Goal: Transaction & Acquisition: Purchase product/service

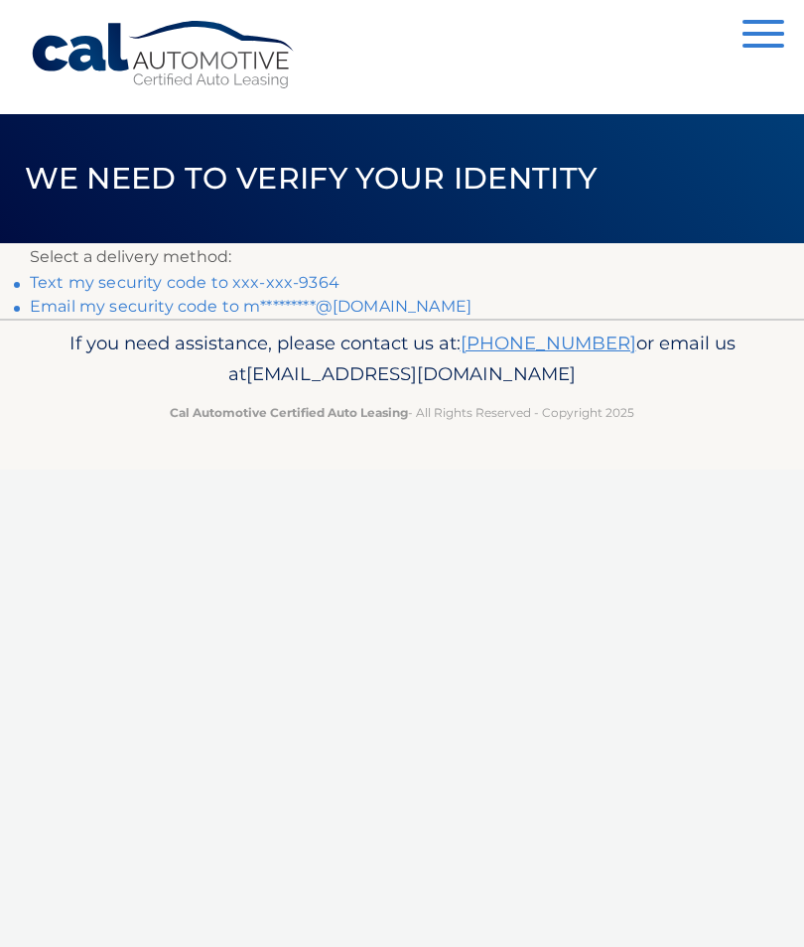
click at [168, 276] on link "Text my security code to xxx-xxx-9364" at bounding box center [185, 282] width 310 height 19
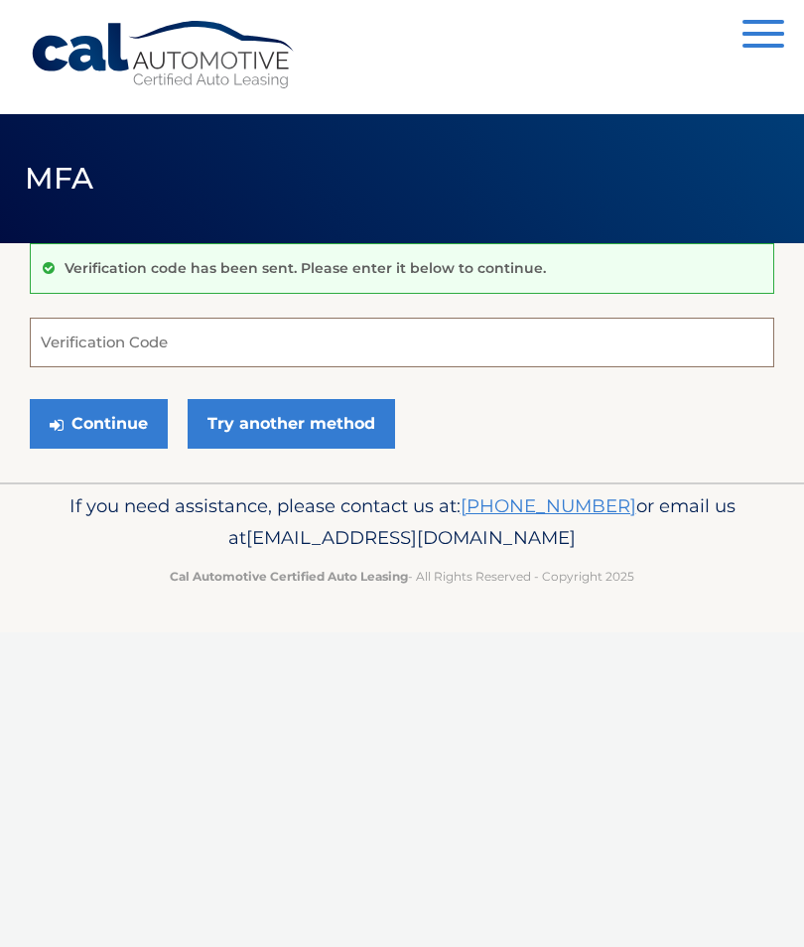
click at [182, 347] on input "Verification Code" at bounding box center [402, 343] width 745 height 50
type input "539203"
click at [108, 430] on button "Continue" at bounding box center [99, 424] width 138 height 50
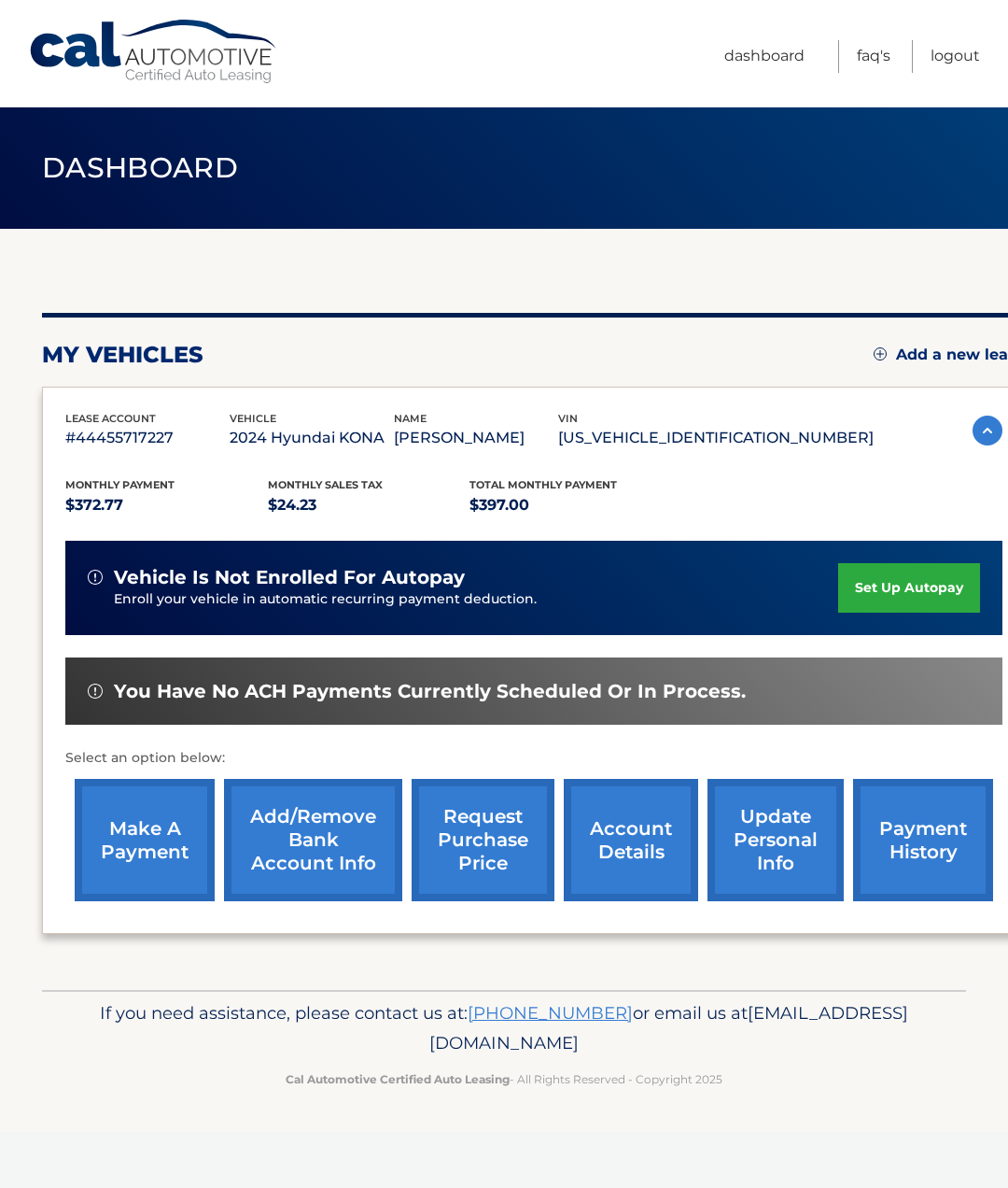
click at [370, 704] on span "You have no ACH payments currently scheduled or in process." at bounding box center [430, 691] width 632 height 24
click at [144, 854] on link "make a payment" at bounding box center [144, 840] width 140 height 122
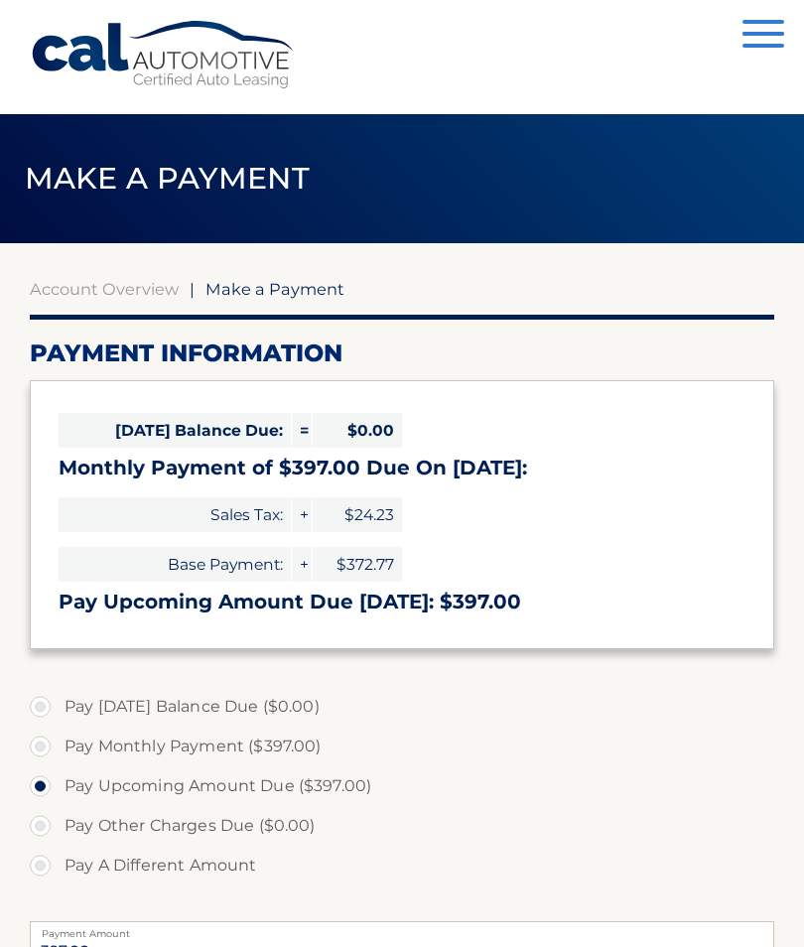
select select "MzViY2ViZGUtOWZiNS00YzAyLTgyMWItYmJkZmM2MGNkMzNl"
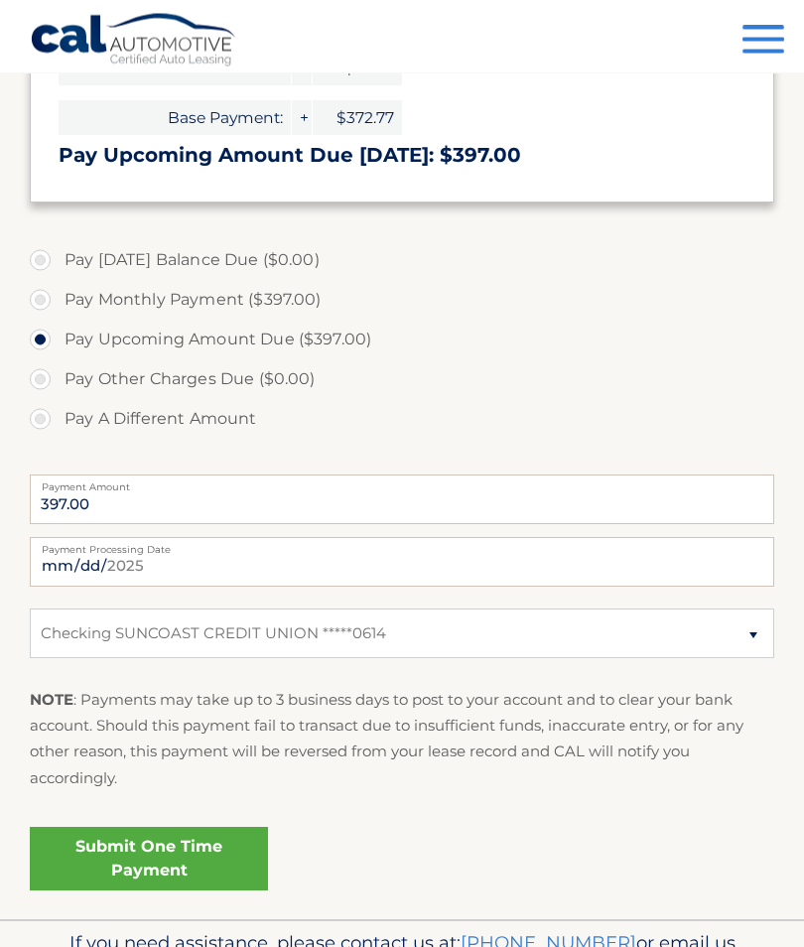
scroll to position [447, 0]
click at [188, 860] on link "Submit One Time Payment" at bounding box center [149, 859] width 238 height 64
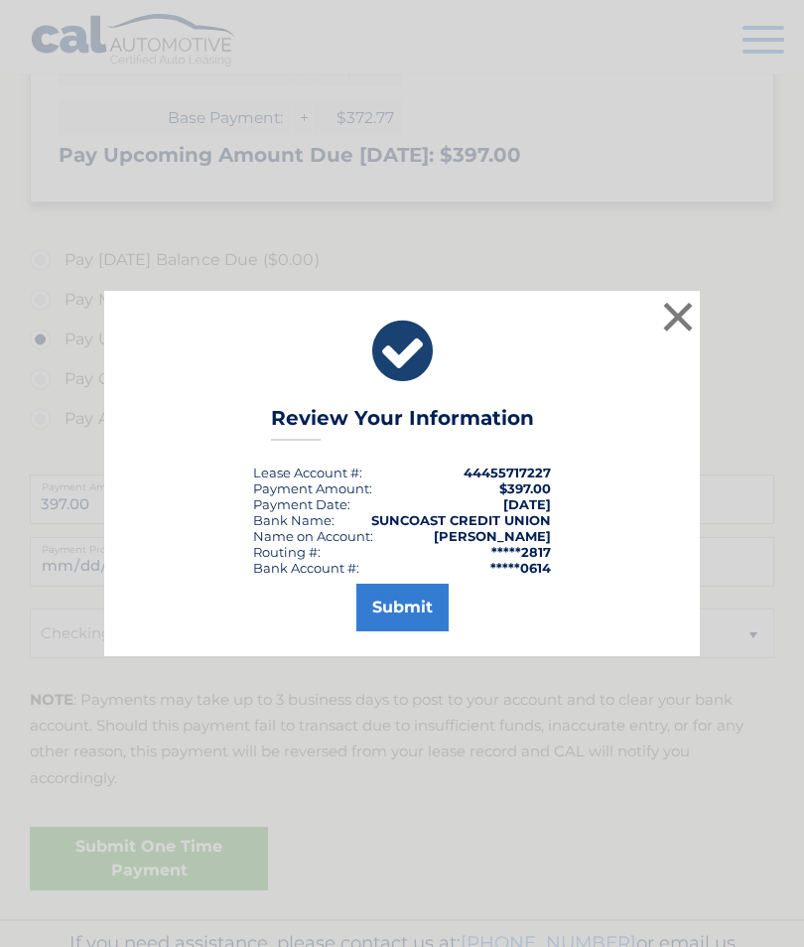
click at [408, 631] on button "Submit" at bounding box center [402, 608] width 92 height 48
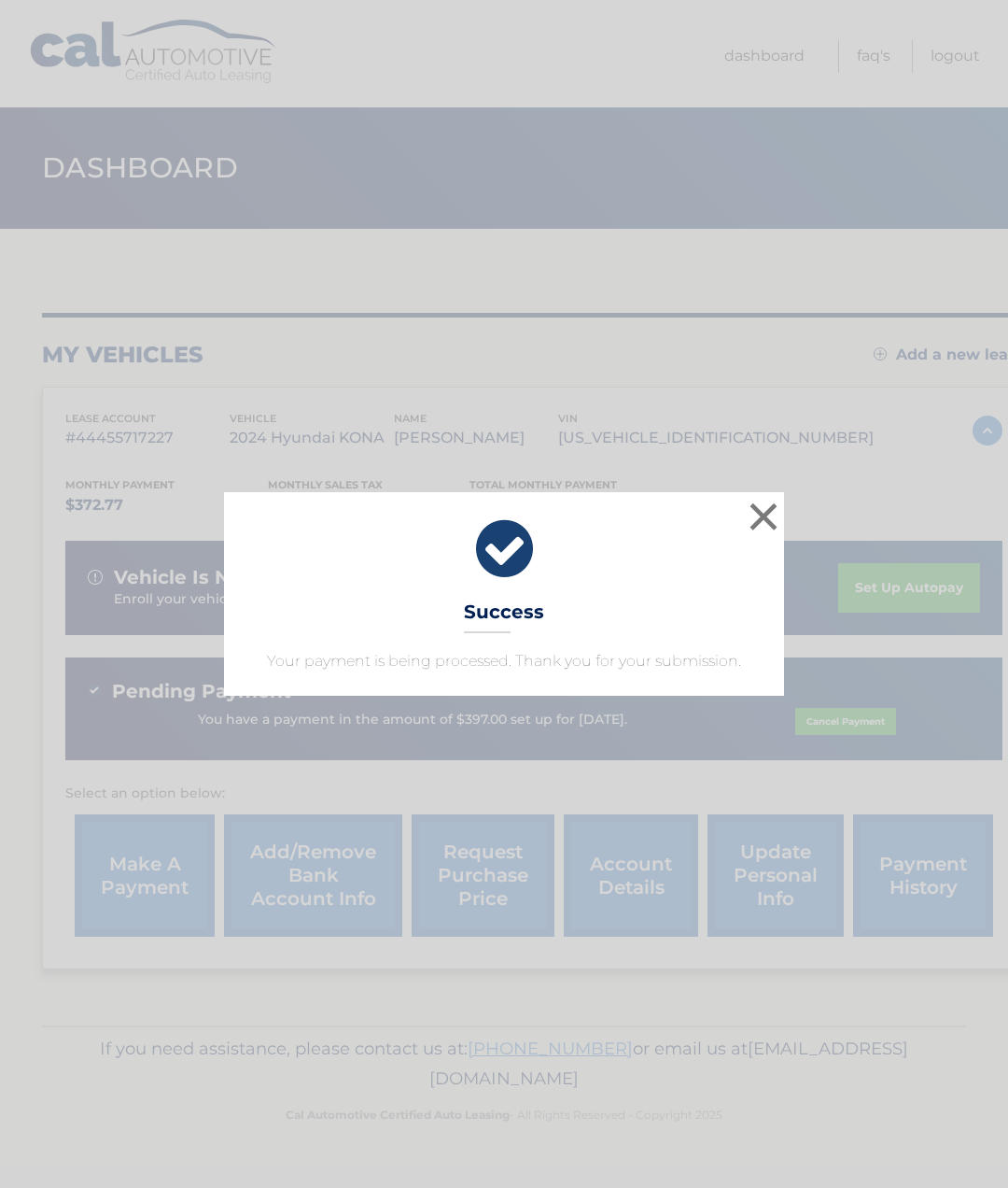
click at [769, 511] on button "×" at bounding box center [764, 516] width 38 height 38
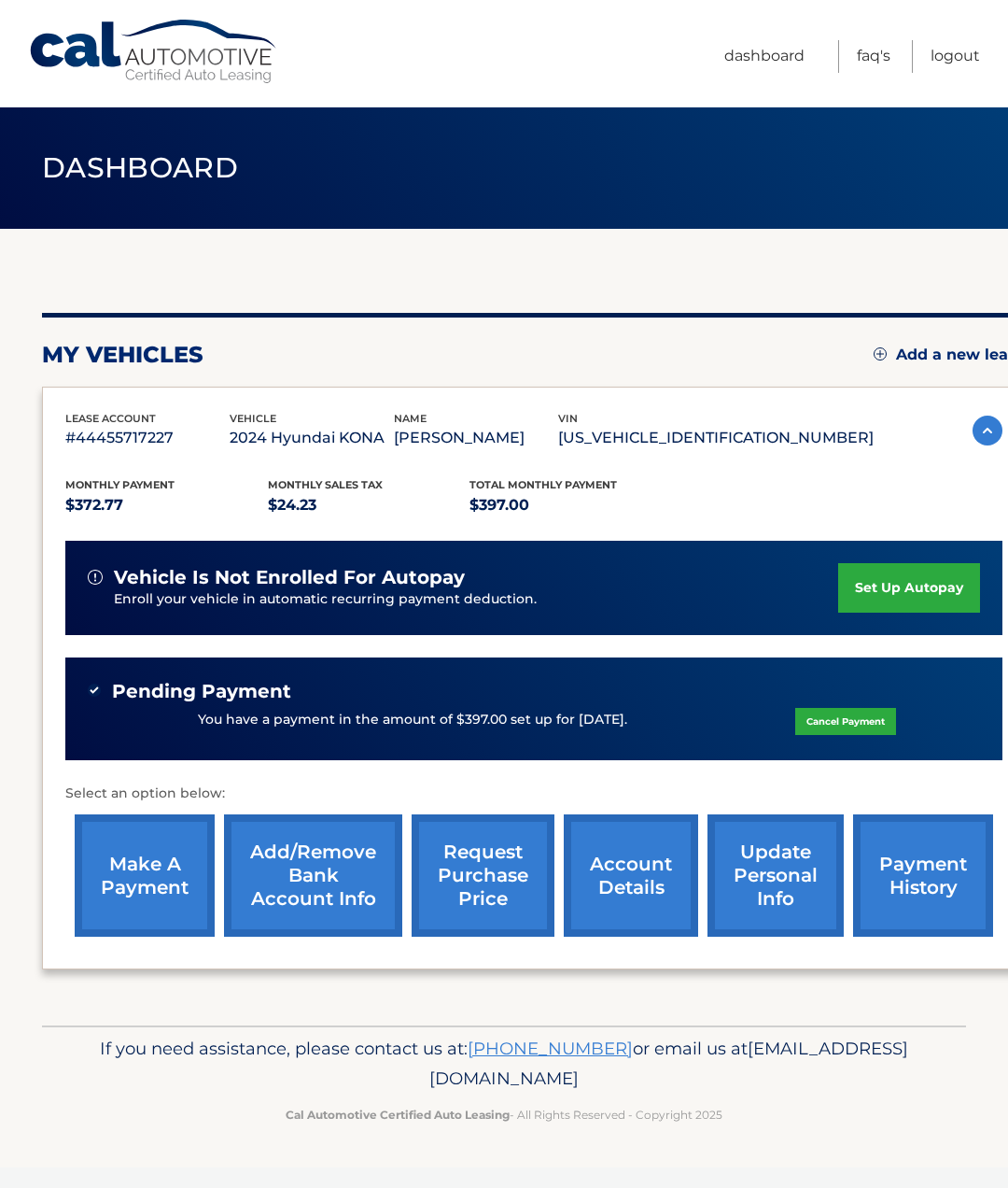
click at [647, 903] on link "account details" at bounding box center [631, 876] width 134 height 122
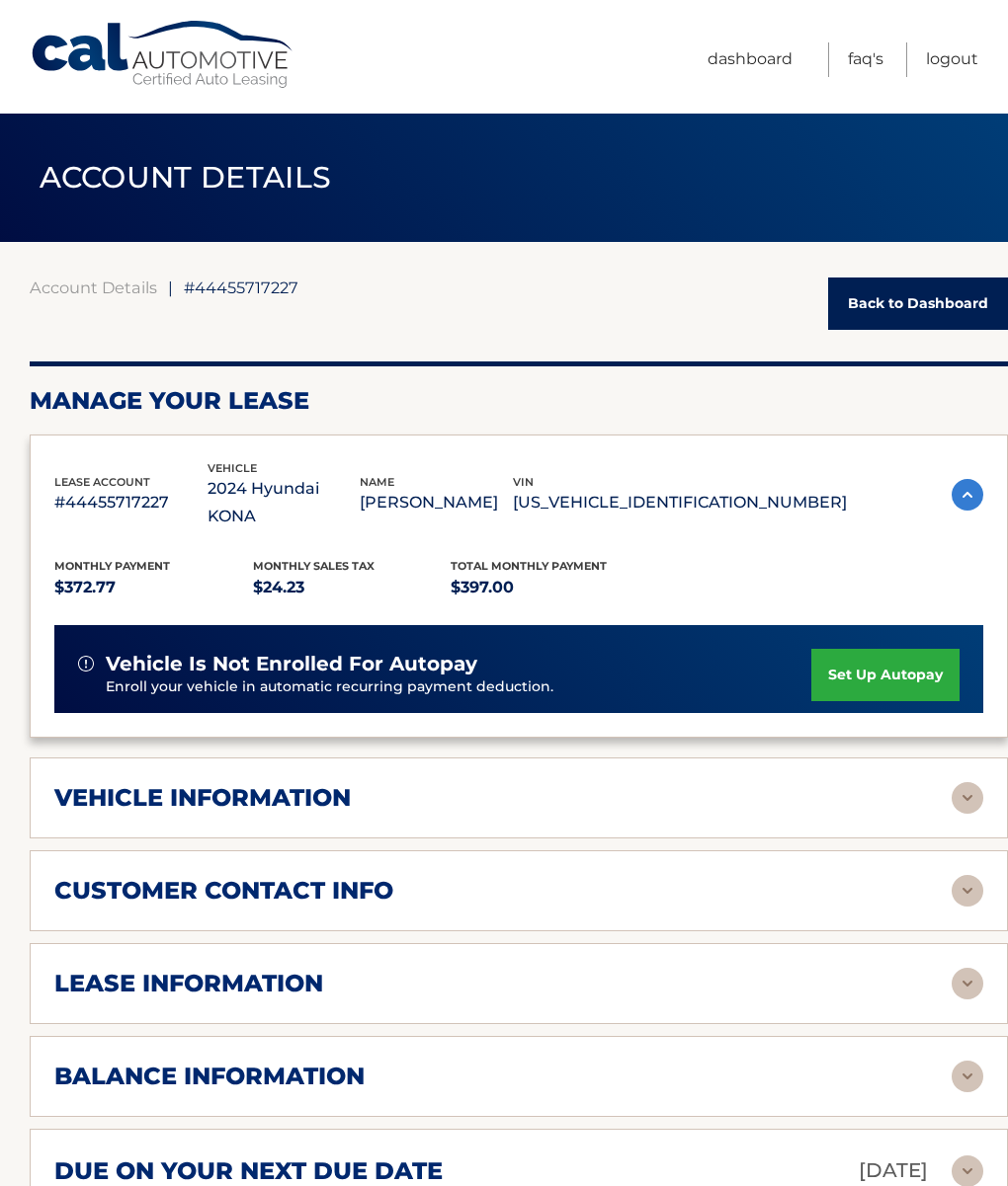
scroll to position [33, 0]
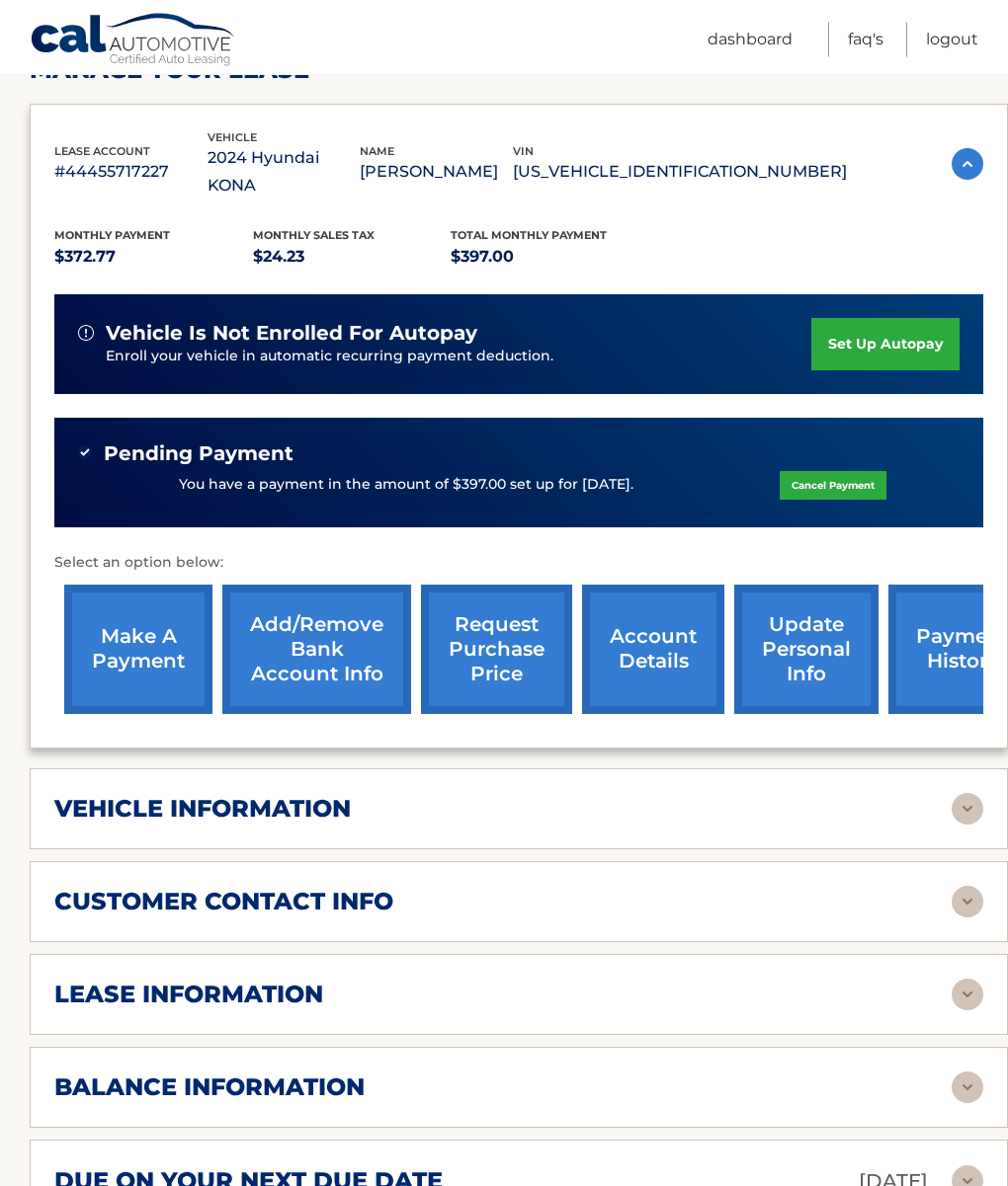
click at [962, 818] on img at bounding box center [967, 809] width 32 height 32
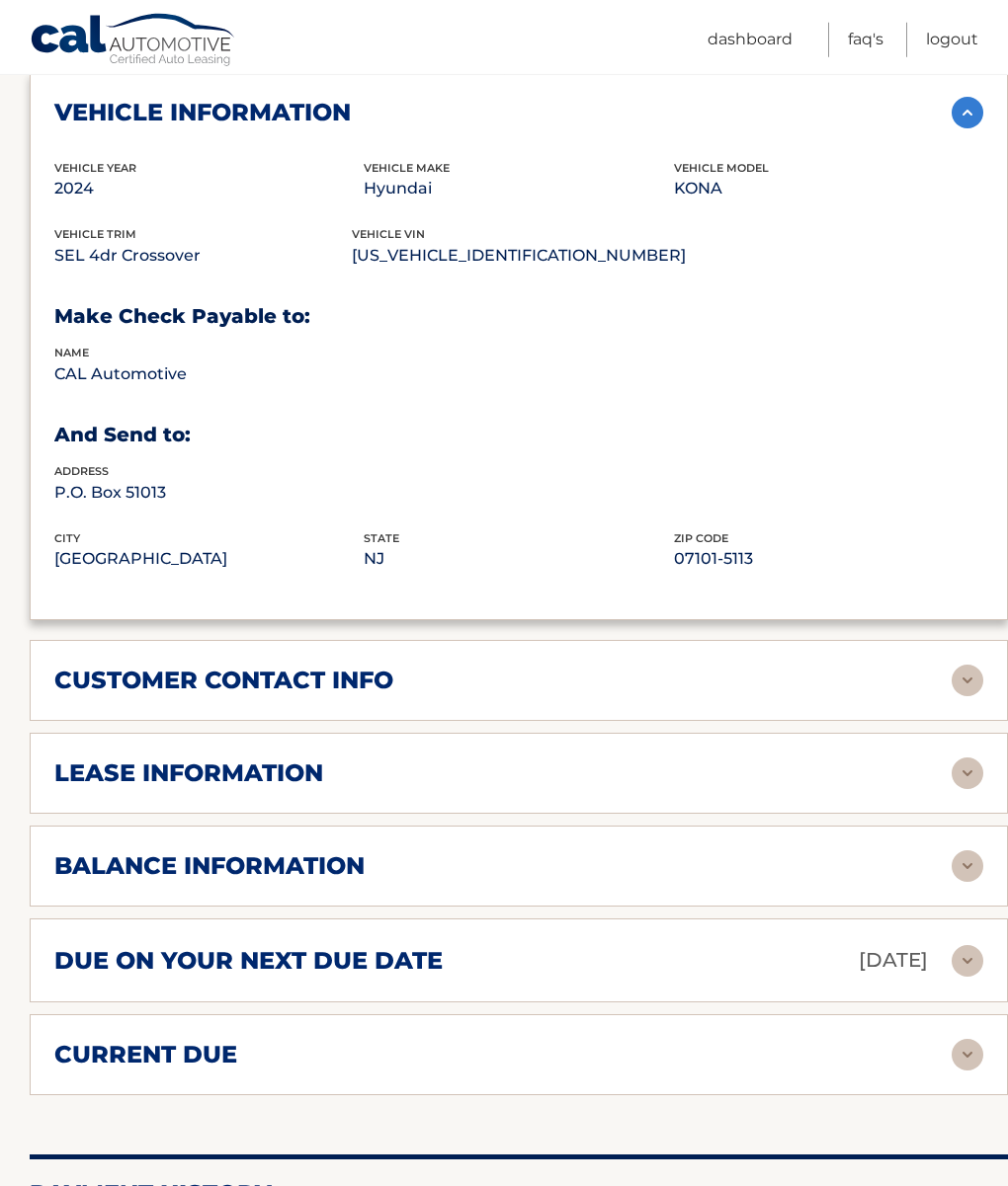
scroll to position [1015, 0]
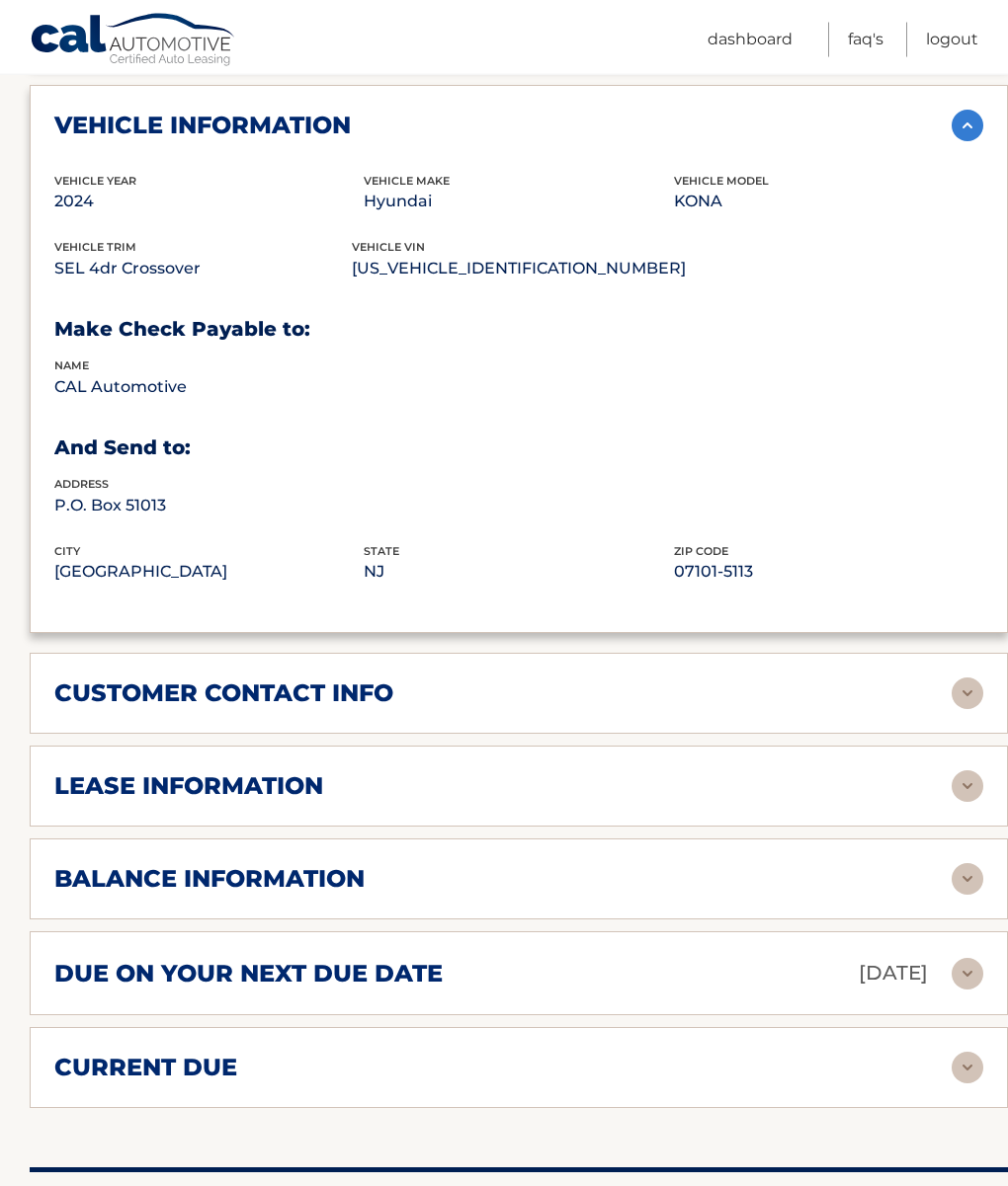
click at [954, 683] on img at bounding box center [967, 693] width 32 height 32
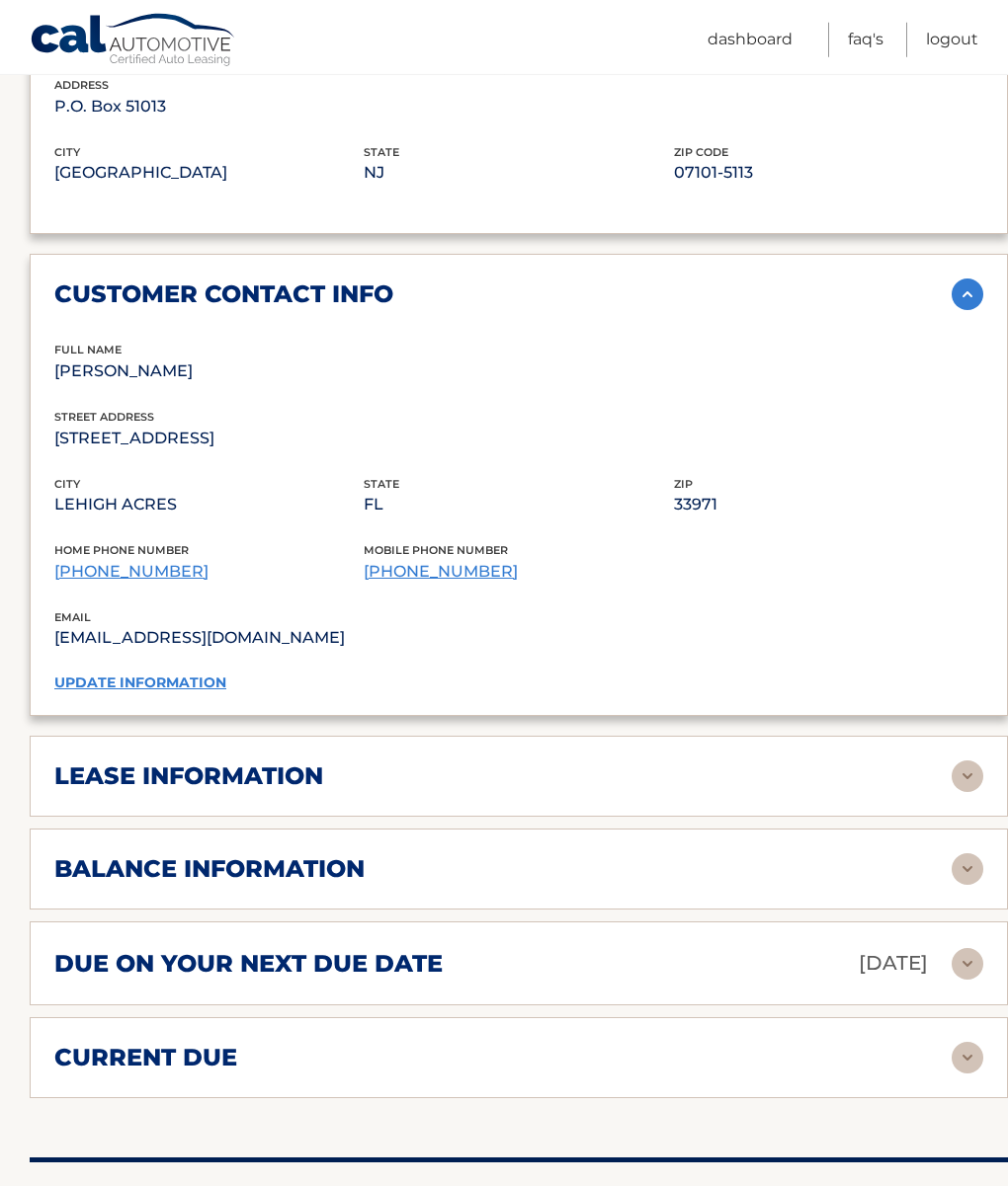
scroll to position [1415, 0]
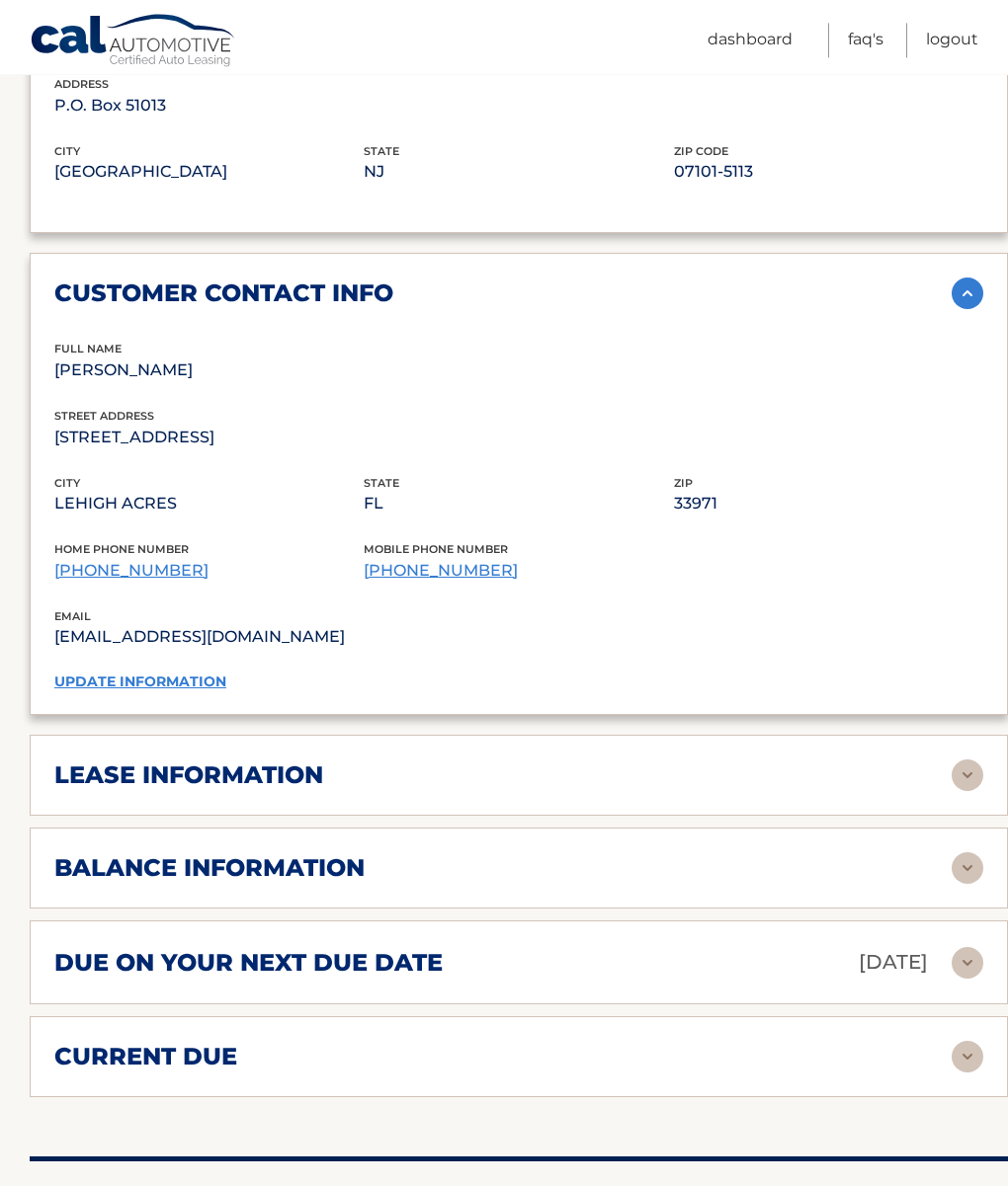
click at [962, 777] on img at bounding box center [967, 776] width 32 height 32
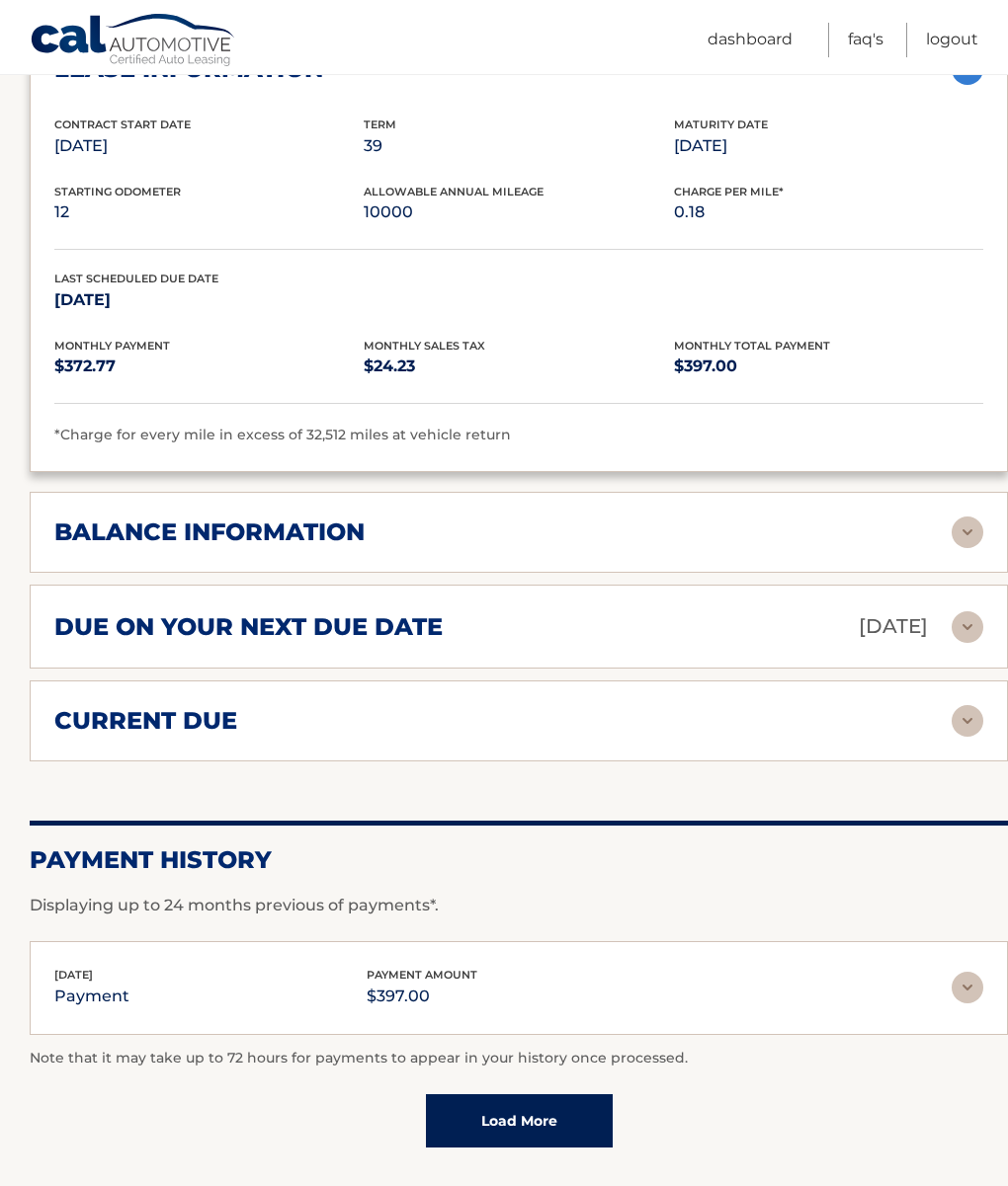
scroll to position [2024, 0]
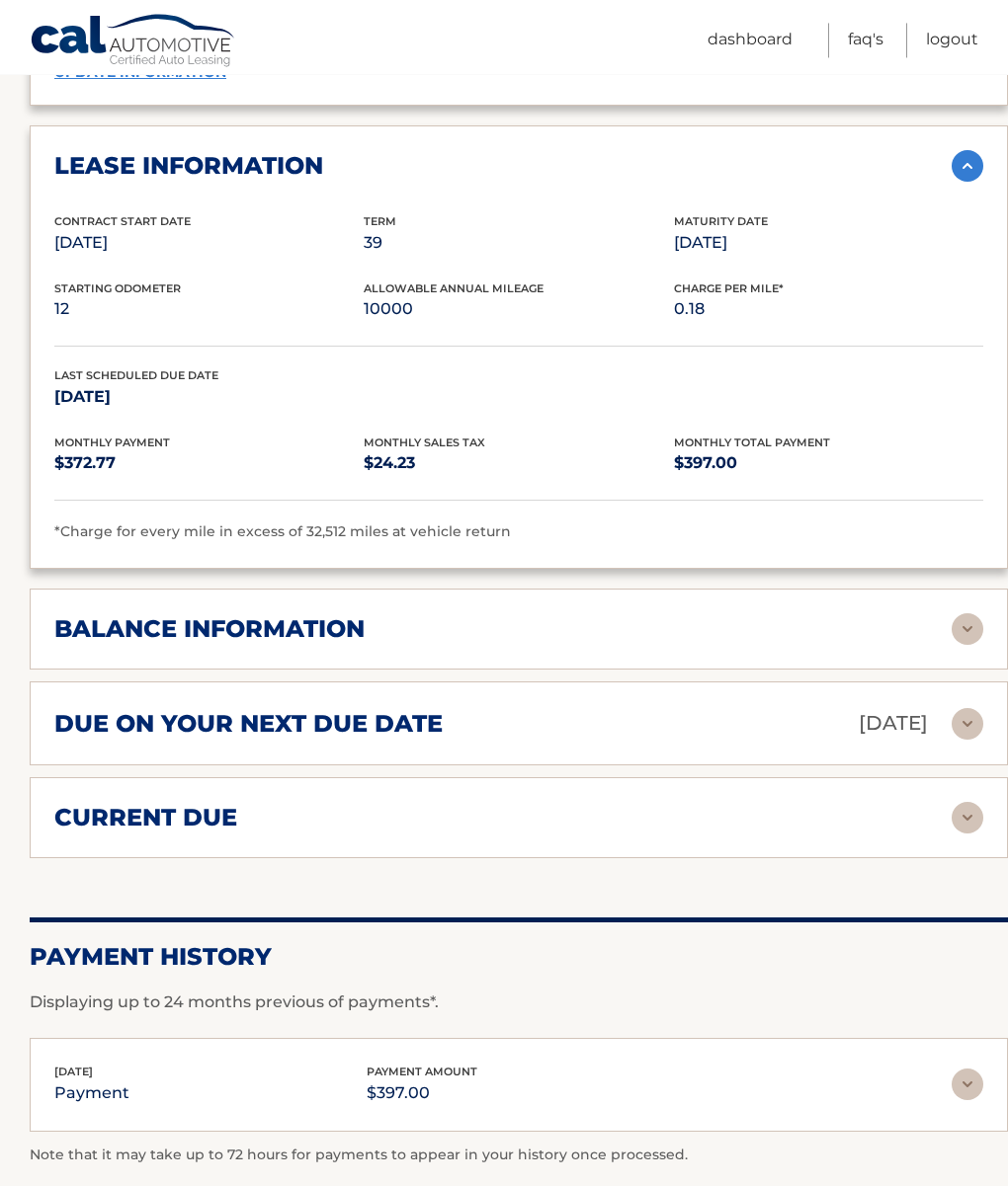
click at [973, 624] on img at bounding box center [967, 630] width 32 height 32
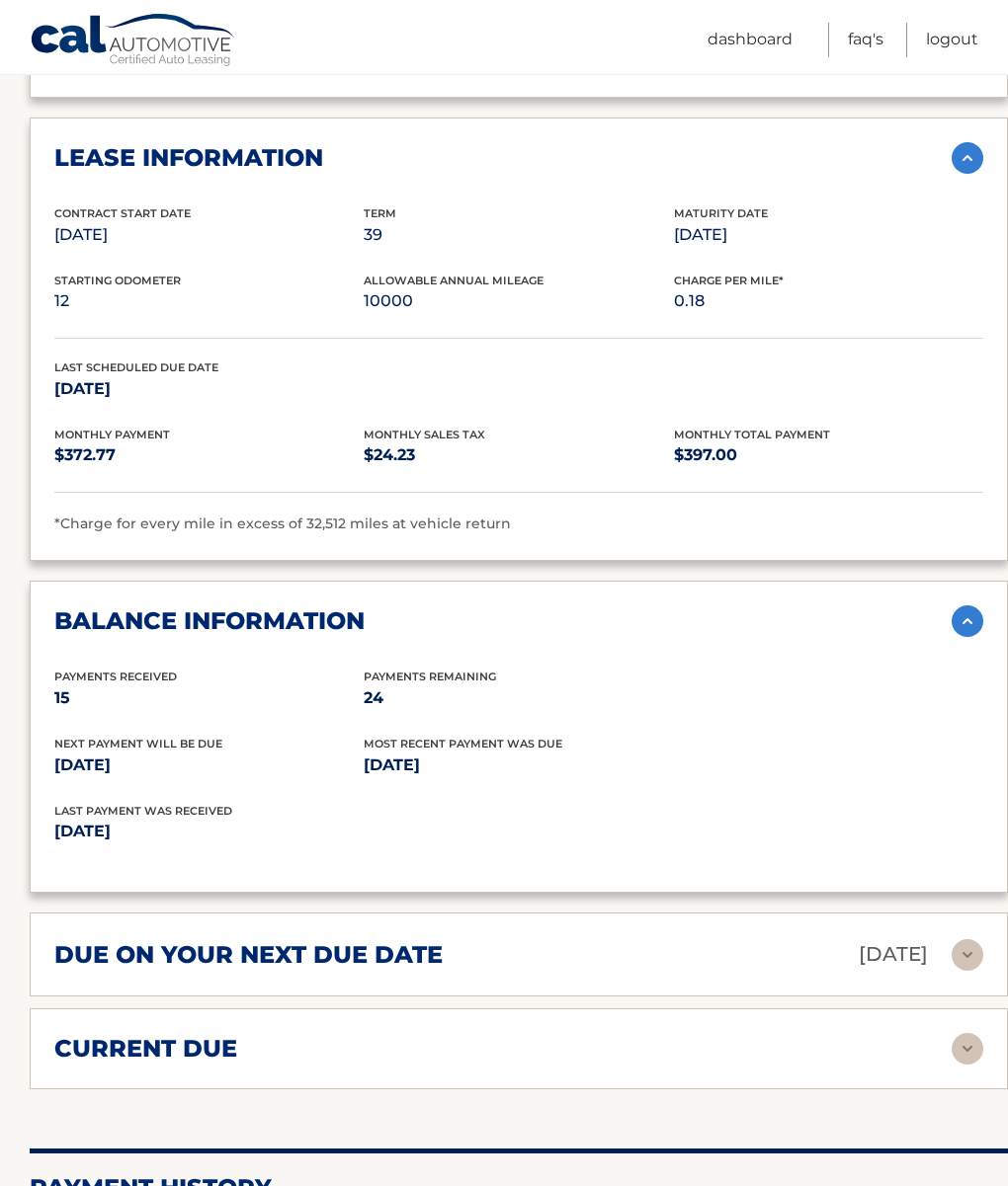
scroll to position [2101, 0]
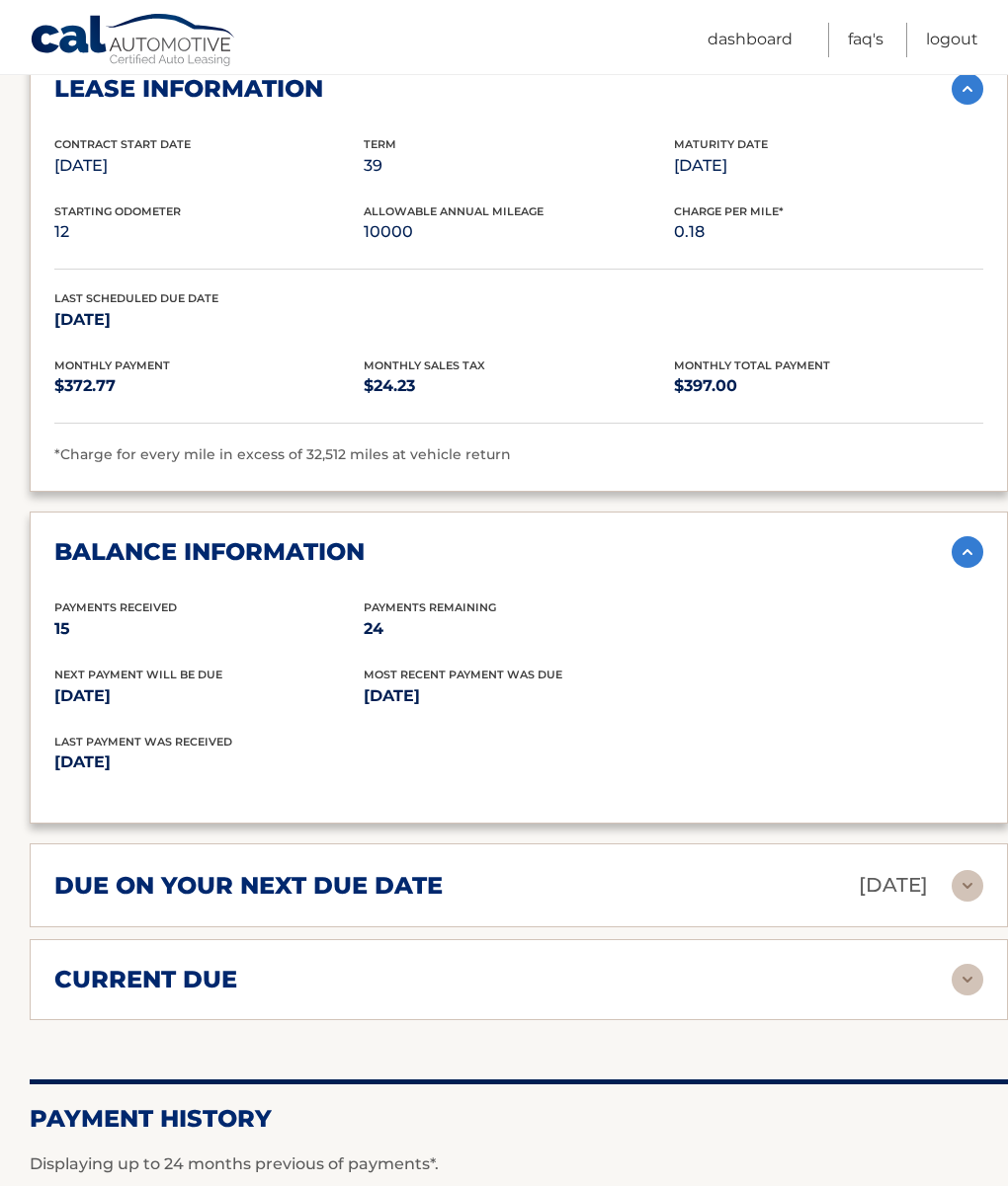
click at [967, 971] on img at bounding box center [967, 980] width 32 height 32
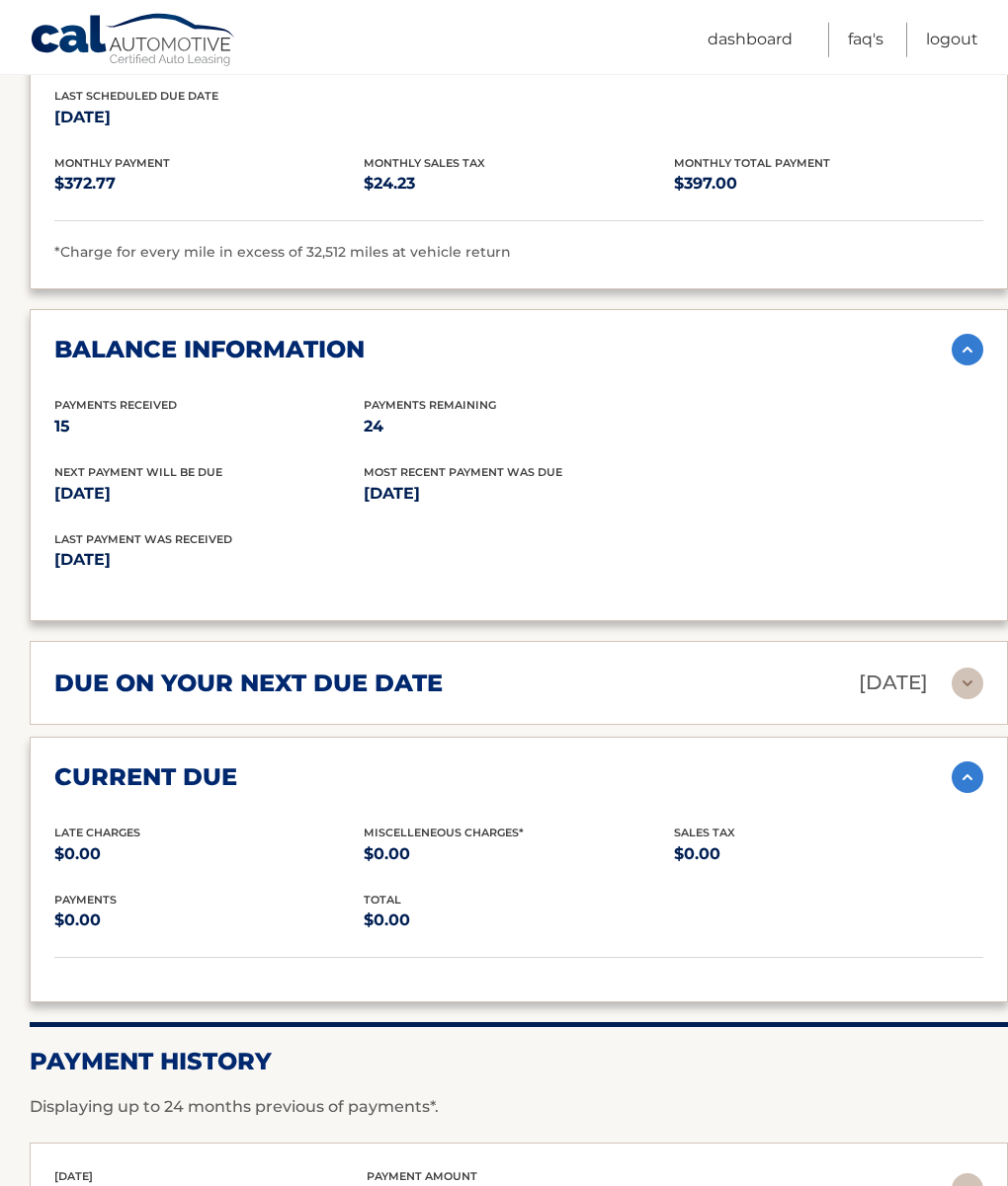
scroll to position [2273, 0]
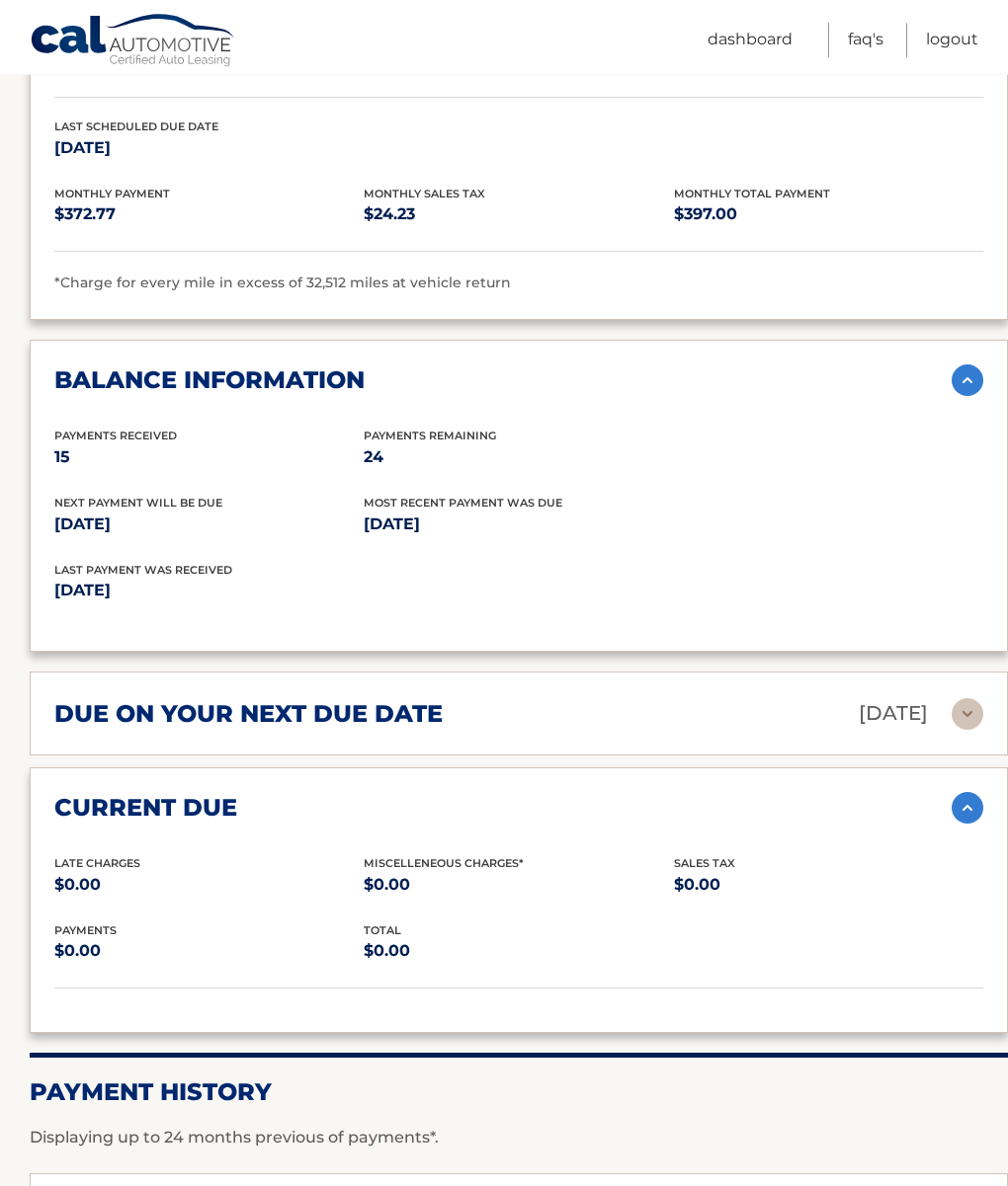
click at [974, 711] on img at bounding box center [967, 714] width 32 height 32
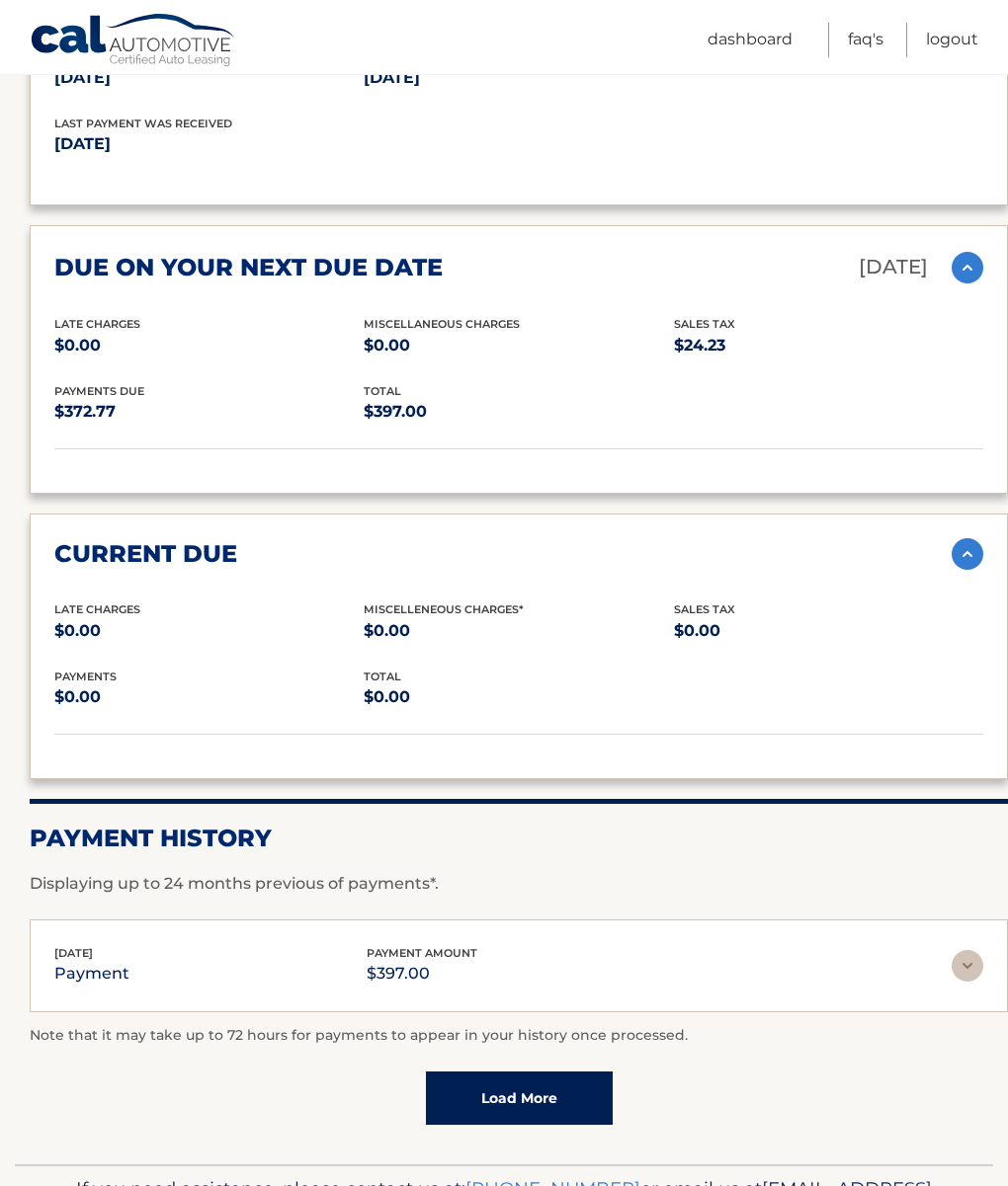
scroll to position [2719, 0]
click at [973, 950] on img at bounding box center [967, 966] width 32 height 32
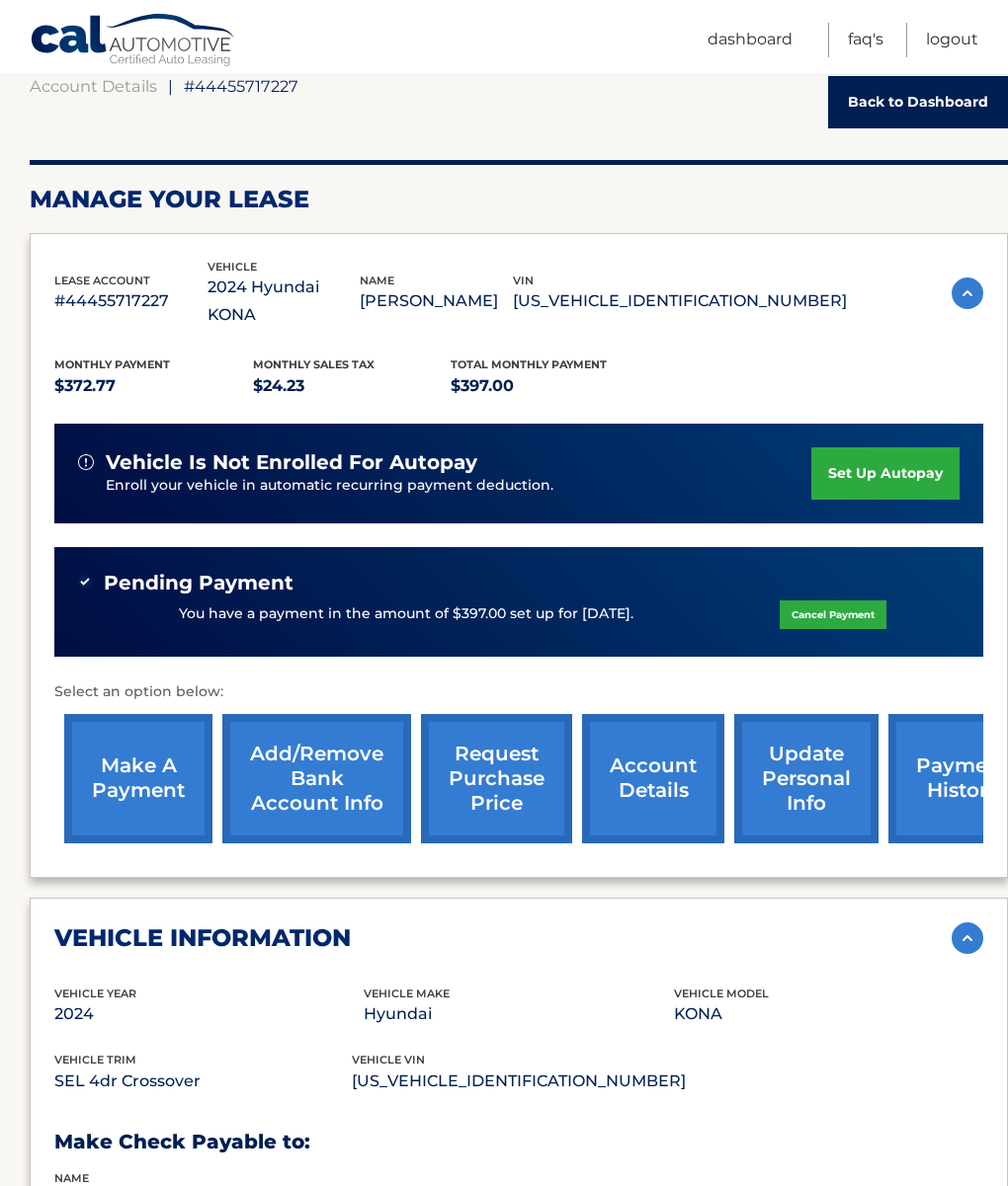
scroll to position [0, 0]
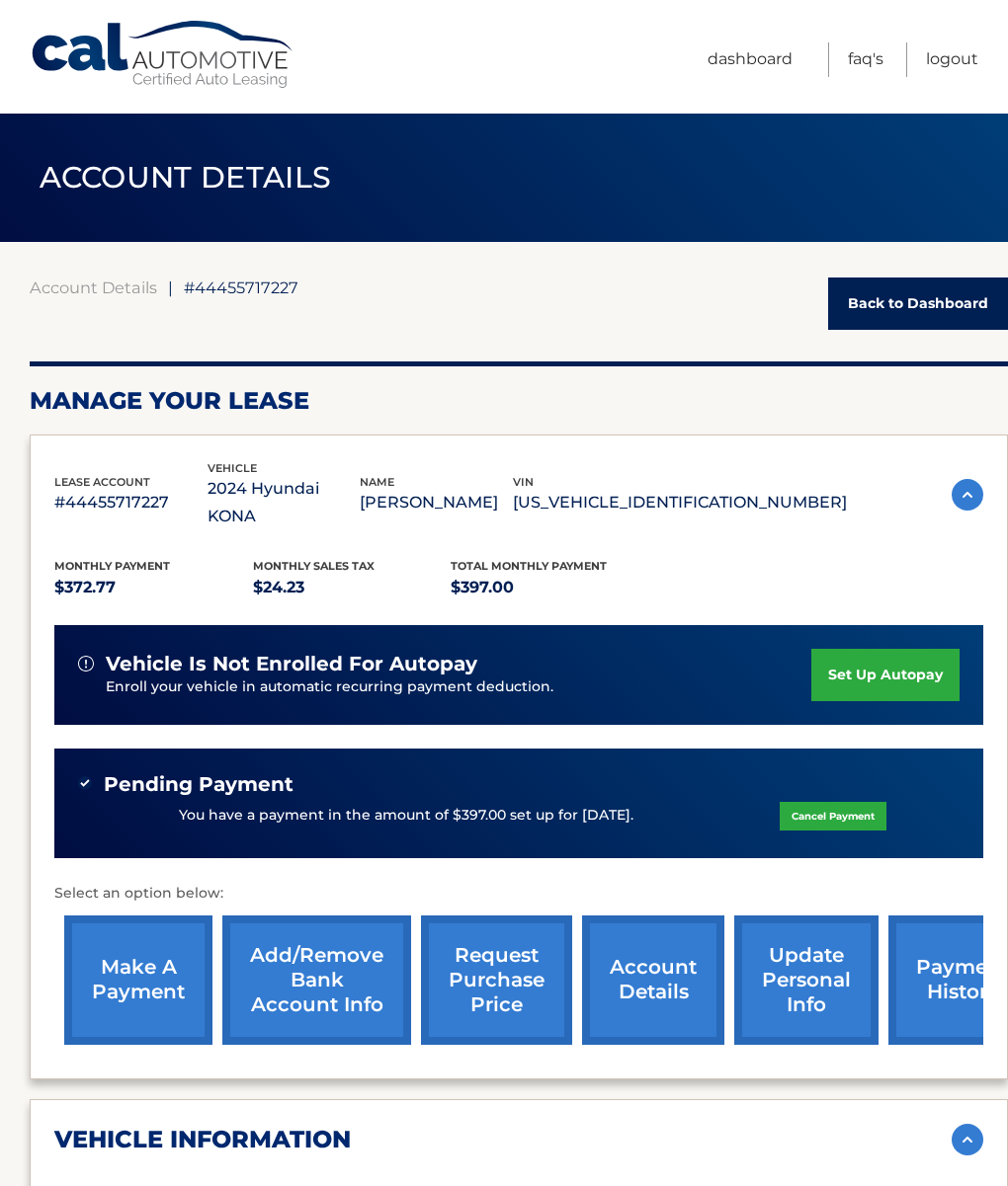
click at [745, 76] on link "Dashboard" at bounding box center [749, 60] width 85 height 35
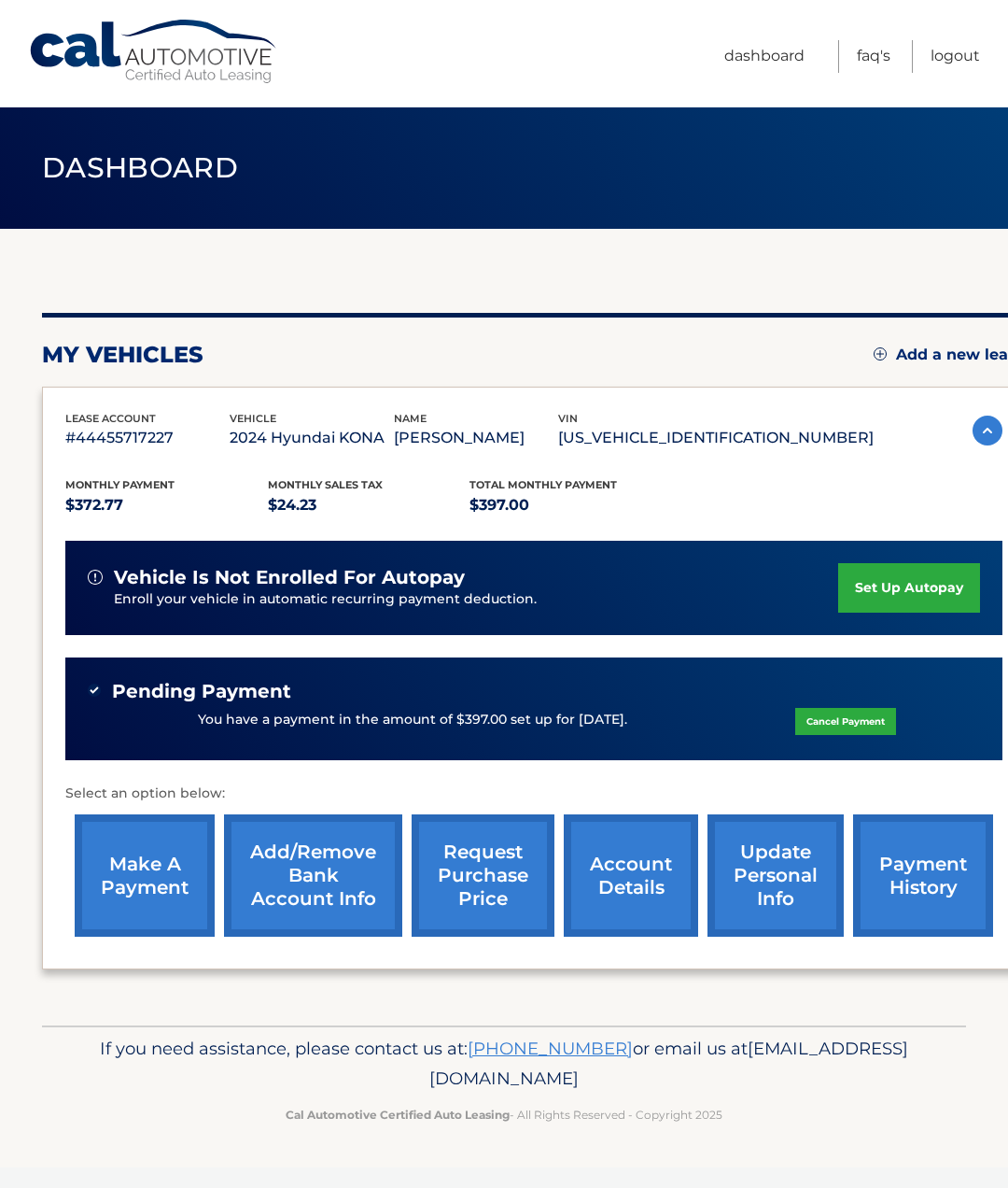
click at [651, 901] on link "account details" at bounding box center [631, 876] width 134 height 122
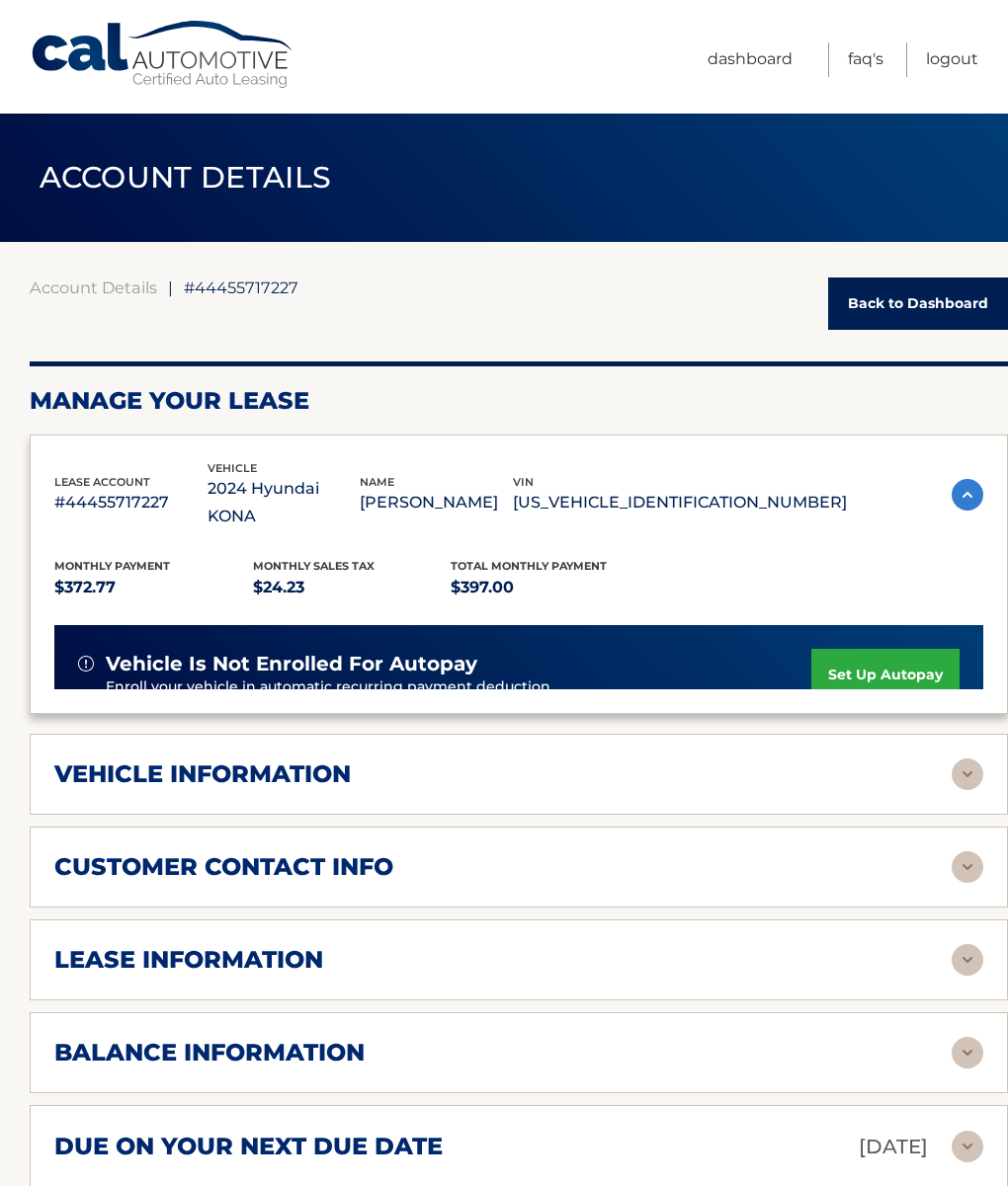
scroll to position [33, 0]
